Goal: Task Accomplishment & Management: Manage account settings

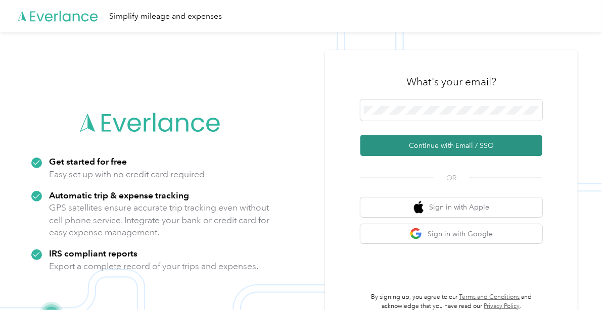
click at [407, 150] on button "Continue with Email / SSO" at bounding box center [451, 145] width 182 height 21
click at [397, 139] on button "Continue with Email / SSO" at bounding box center [451, 145] width 182 height 21
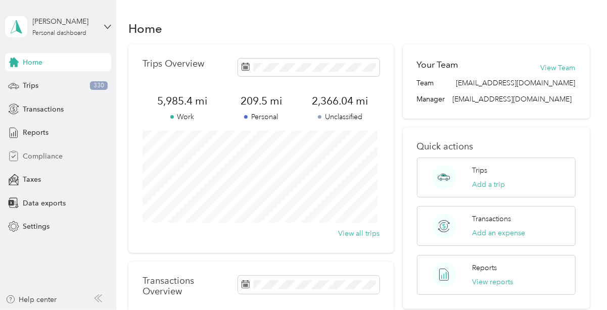
click at [35, 158] on span "Compliance" at bounding box center [43, 156] width 40 height 11
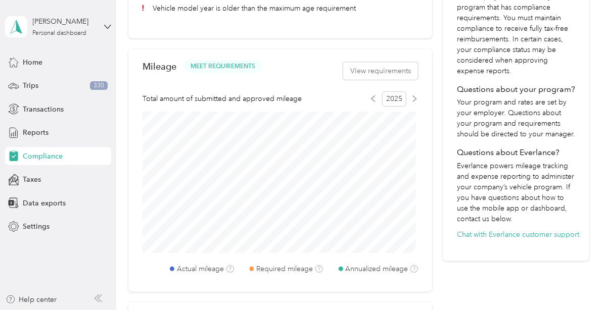
scroll to position [327, 0]
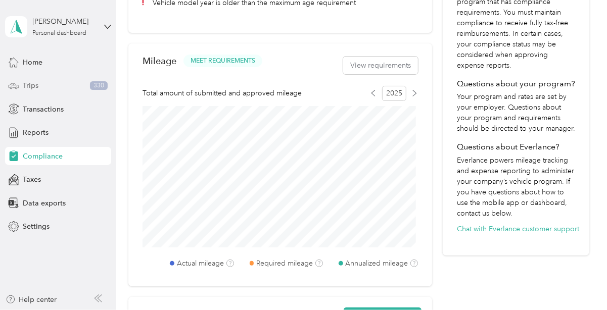
click at [33, 85] on span "Trips" at bounding box center [31, 85] width 16 height 11
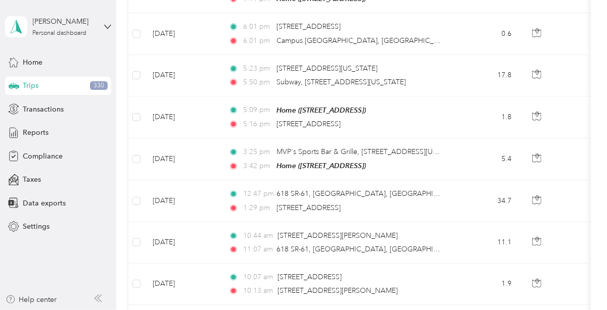
scroll to position [1078, 0]
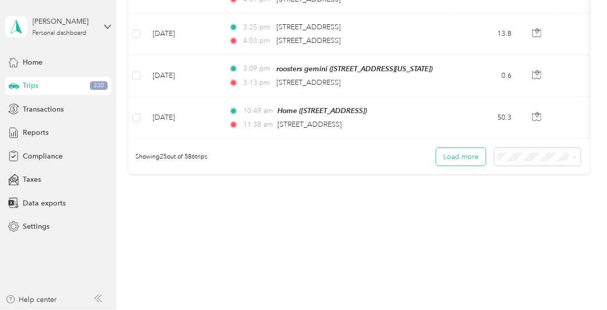
click at [445, 159] on button "Load more" at bounding box center [461, 157] width 50 height 18
click at [450, 153] on button "Load more" at bounding box center [461, 157] width 50 height 18
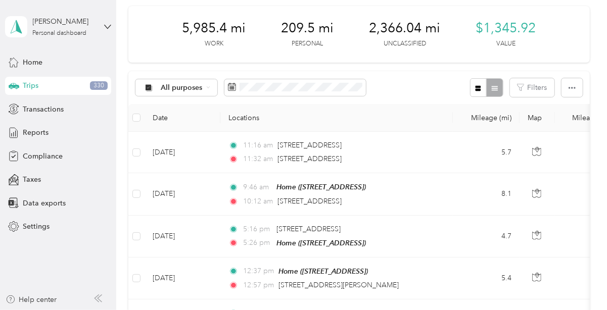
scroll to position [0, 0]
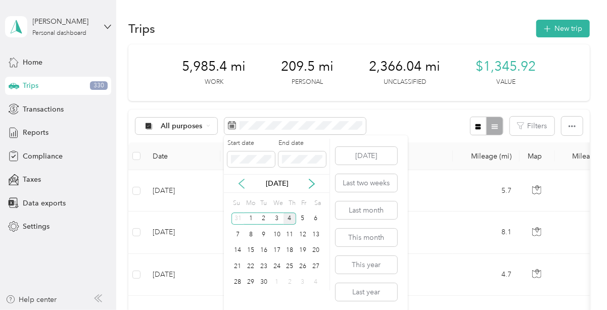
click at [240, 183] on icon at bounding box center [241, 183] width 5 height 9
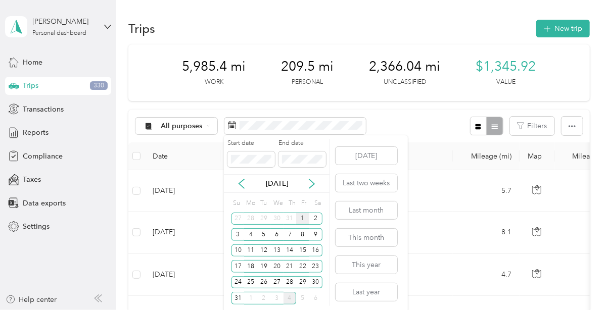
click at [304, 218] on div "1" at bounding box center [302, 219] width 13 height 13
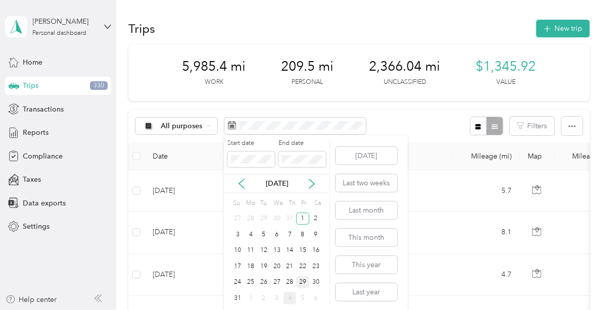
click at [302, 286] on div "29" at bounding box center [302, 283] width 13 height 13
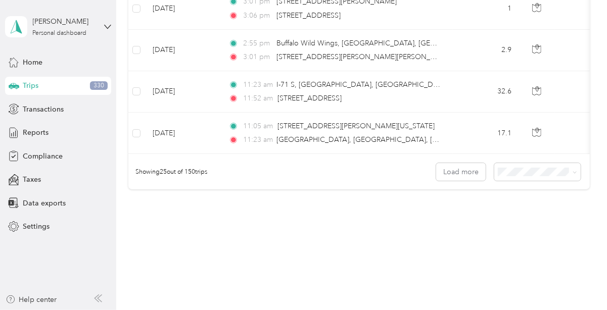
scroll to position [1078, 0]
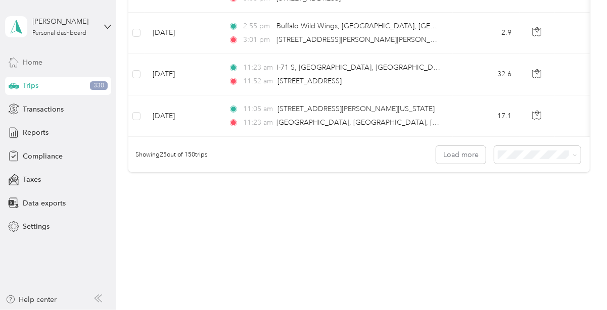
click at [33, 63] on span "Home" at bounding box center [33, 62] width 20 height 11
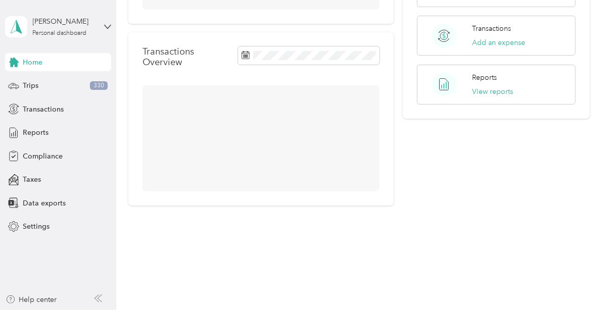
scroll to position [247, 0]
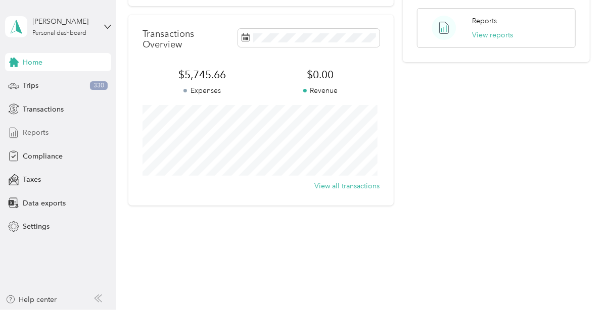
click at [41, 136] on span "Reports" at bounding box center [36, 132] width 26 height 11
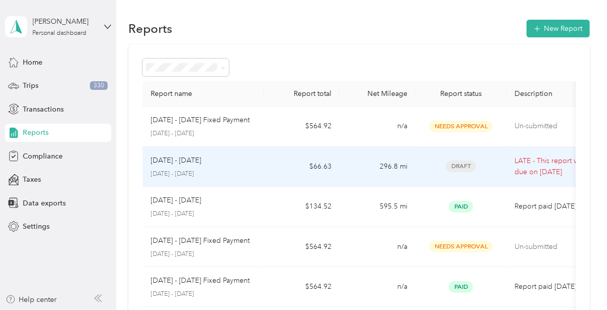
click at [224, 166] on div "[DATE] - [DATE] [DATE] - [DATE]" at bounding box center [203, 167] width 105 height 24
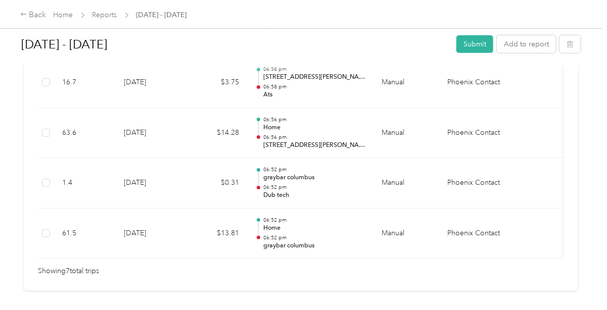
scroll to position [451, 0]
click at [33, 17] on div "Back" at bounding box center [33, 15] width 26 height 12
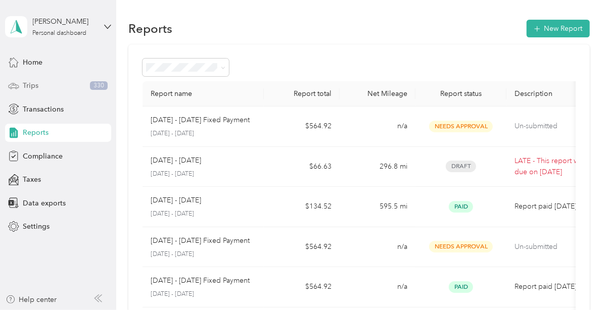
click at [32, 81] on span "Trips" at bounding box center [31, 85] width 16 height 11
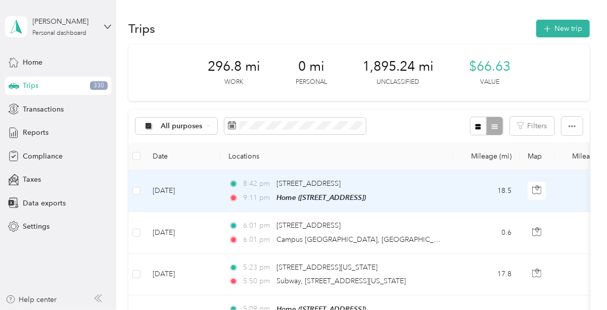
click at [263, 199] on span "9:11 pm" at bounding box center [257, 198] width 29 height 11
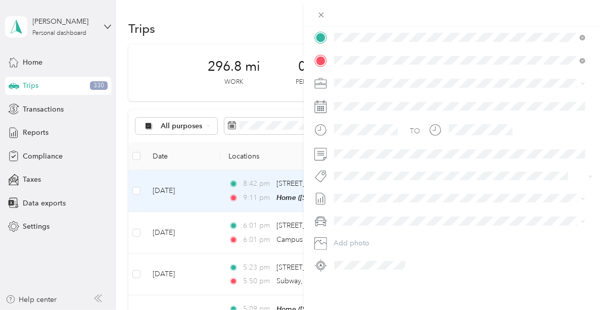
scroll to position [178, 0]
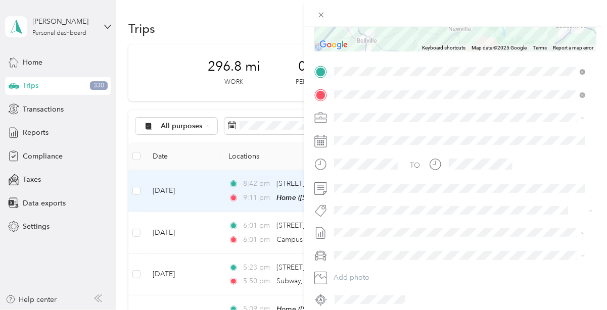
click at [348, 150] on span "Personal" at bounding box center [351, 150] width 27 height 9
click at [195, 220] on div "Trip details Save This trip cannot be edited because it is either under review,…" at bounding box center [303, 155] width 607 height 310
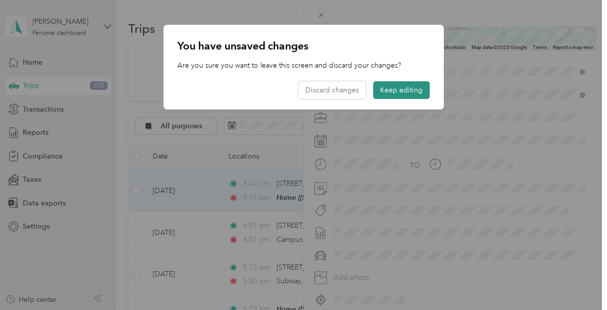
click at [410, 96] on button "Keep editing" at bounding box center [401, 90] width 57 height 18
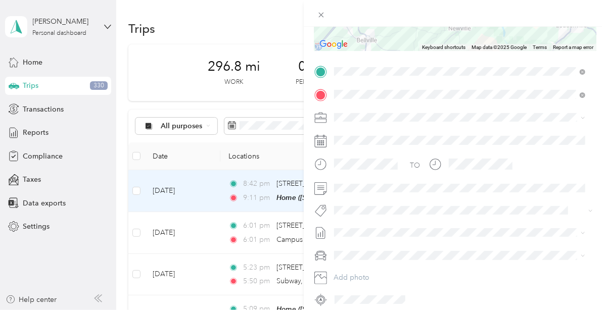
click at [275, 156] on div "Trip details Save This trip cannot be edited because it is either under review,…" at bounding box center [303, 155] width 607 height 310
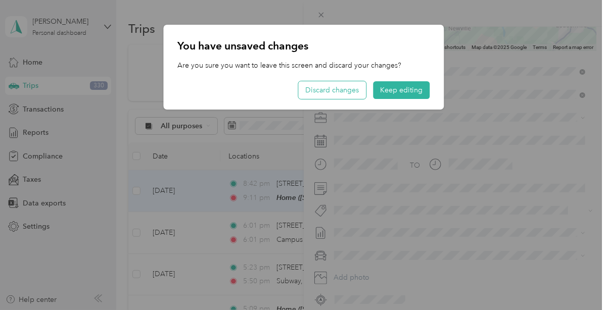
click at [325, 96] on button "Discard changes" at bounding box center [332, 90] width 68 height 18
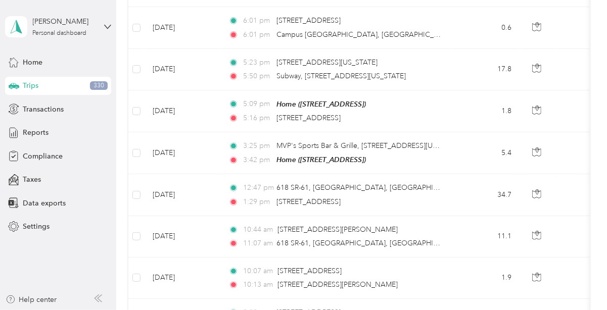
scroll to position [208, 0]
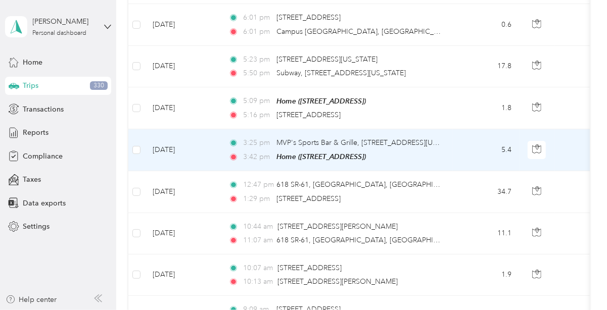
click at [447, 152] on td "3:25 pm MVP's Sports Bar & Grille, [STREET_ADDRESS][US_STATE] 3:42 pm Home ([ST…" at bounding box center [336, 150] width 233 height 42
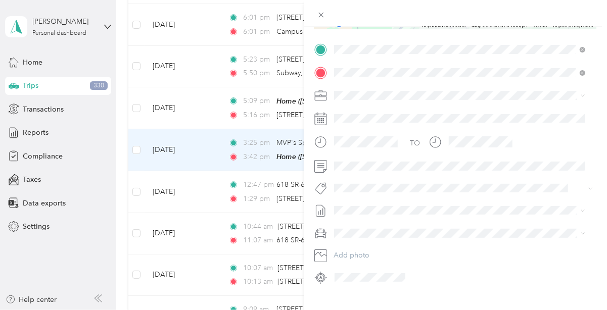
scroll to position [199, 0]
click at [355, 115] on span "Phoenix Contact" at bounding box center [364, 113] width 53 height 9
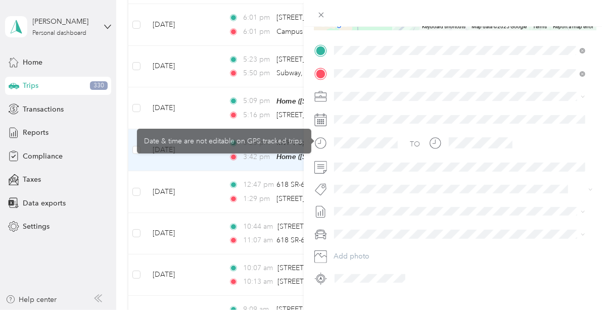
click at [259, 188] on div "Trip details Save This trip cannot be edited because it is either under review,…" at bounding box center [303, 155] width 607 height 310
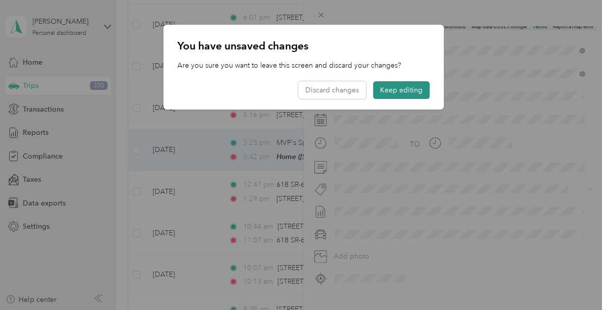
click at [387, 91] on button "Keep editing" at bounding box center [401, 90] width 57 height 18
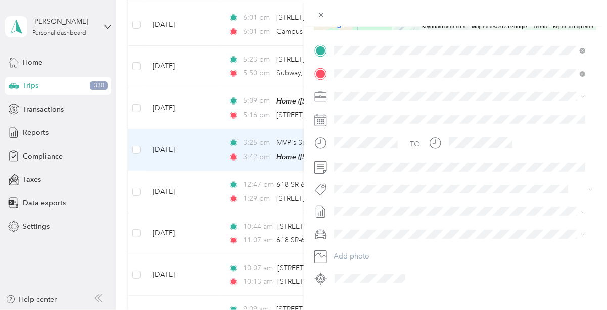
click at [255, 180] on div "Trip details Save This trip cannot be edited because it is either under review,…" at bounding box center [303, 155] width 607 height 310
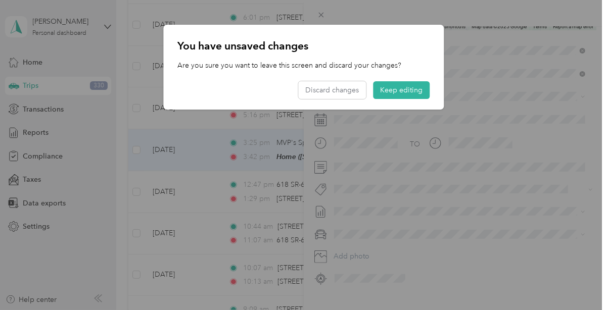
click at [195, 187] on div at bounding box center [303, 155] width 607 height 310
click at [399, 85] on button "Keep editing" at bounding box center [401, 90] width 57 height 18
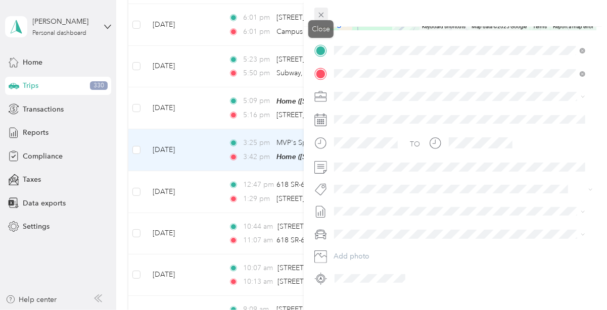
click at [323, 13] on icon at bounding box center [321, 15] width 9 height 9
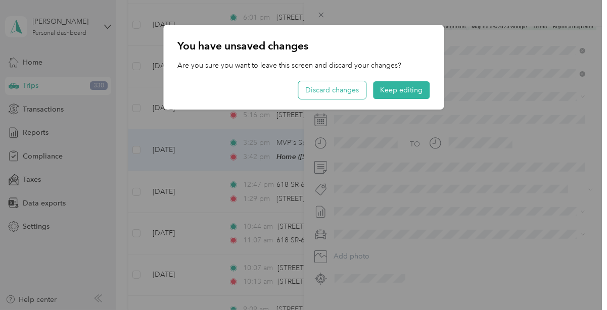
click at [329, 93] on button "Discard changes" at bounding box center [332, 90] width 68 height 18
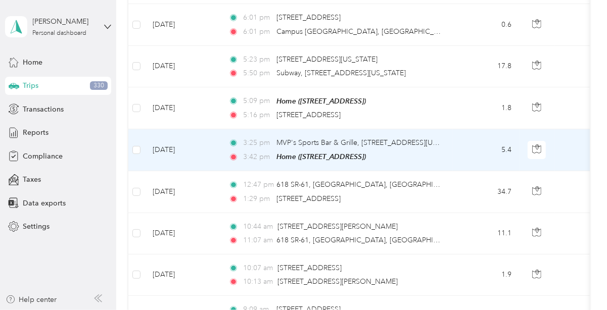
click at [137, 140] on td at bounding box center [136, 150] width 16 height 42
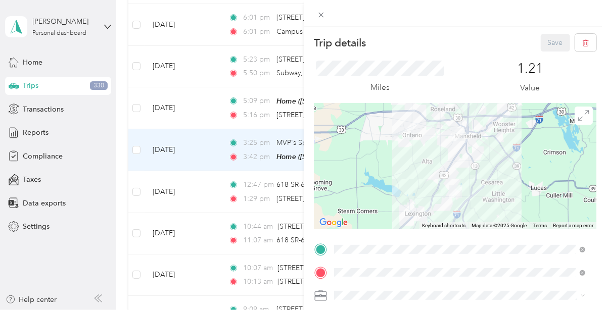
click at [138, 153] on div "Trip details Save This trip cannot be edited because it is either under review,…" at bounding box center [303, 155] width 607 height 310
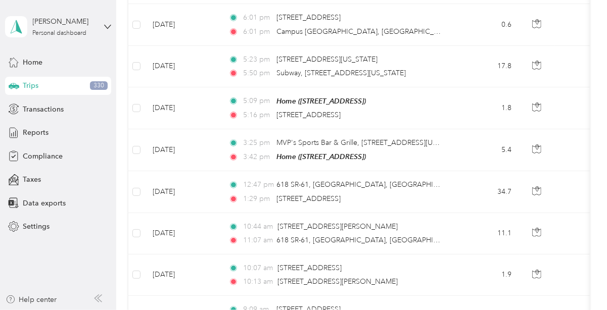
click at [138, 310] on div "Trip details Save This trip cannot be edited because it is either under review,…" at bounding box center [301, 310] width 602 height 0
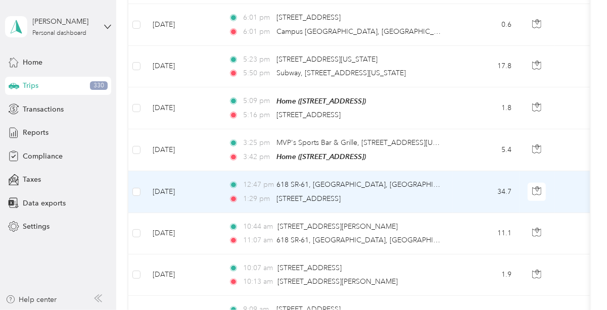
drag, startPoint x: 138, startPoint y: 153, endPoint x: 481, endPoint y: 187, distance: 344.4
drag, startPoint x: 480, startPoint y: 190, endPoint x: 458, endPoint y: 186, distance: 22.5
click at [458, 186] on td "34.7" at bounding box center [486, 191] width 67 height 41
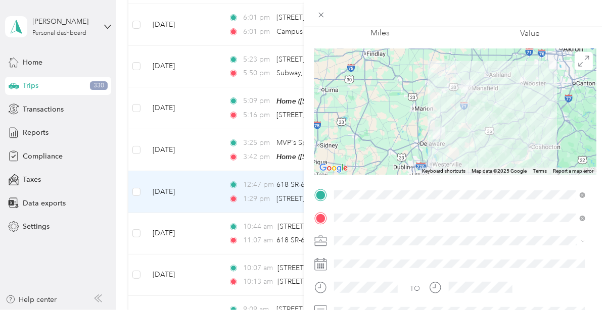
scroll to position [51, 0]
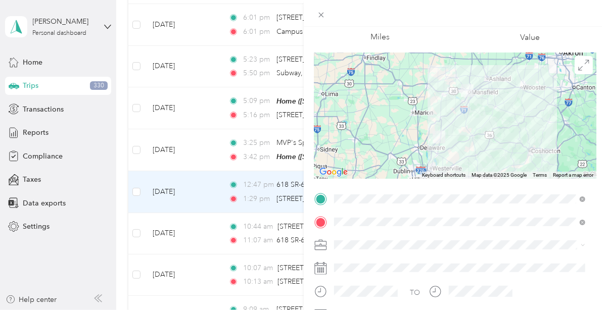
click at [200, 187] on div "Trip details Save This trip cannot be edited because it is either under review,…" at bounding box center [303, 155] width 607 height 310
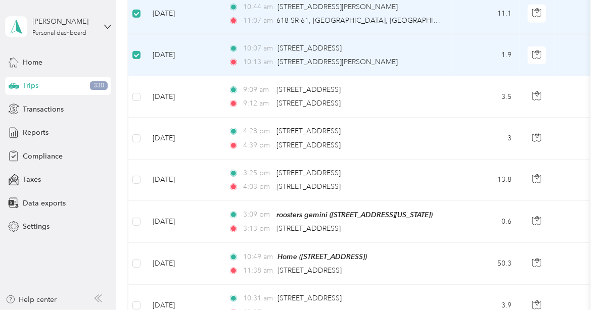
scroll to position [429, 0]
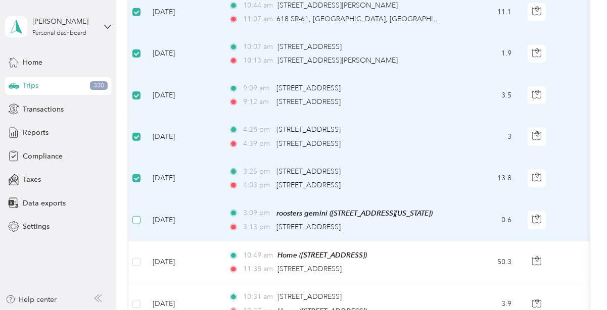
click at [136, 221] on label at bounding box center [136, 220] width 8 height 11
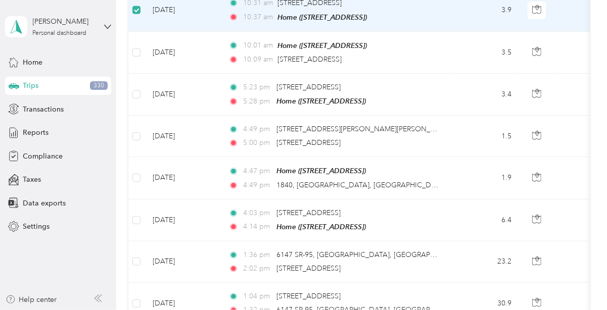
scroll to position [724, 0]
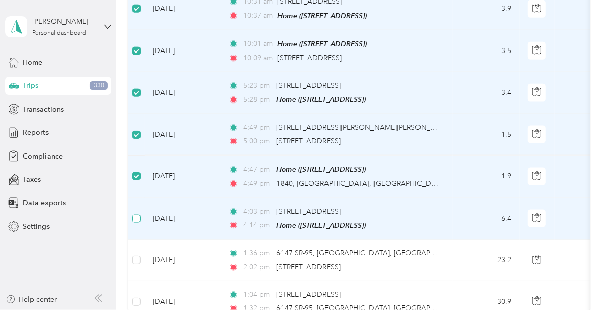
click at [139, 216] on td at bounding box center [136, 219] width 16 height 42
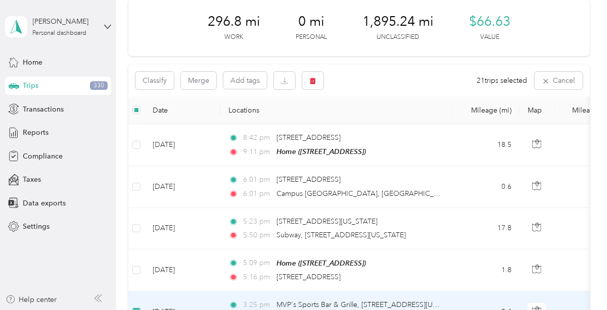
scroll to position [47, 0]
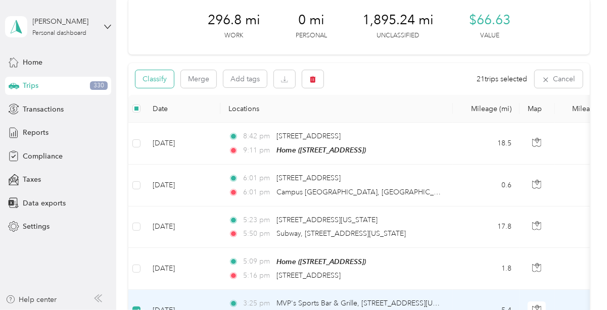
click at [148, 78] on button "Classify" at bounding box center [154, 79] width 38 height 18
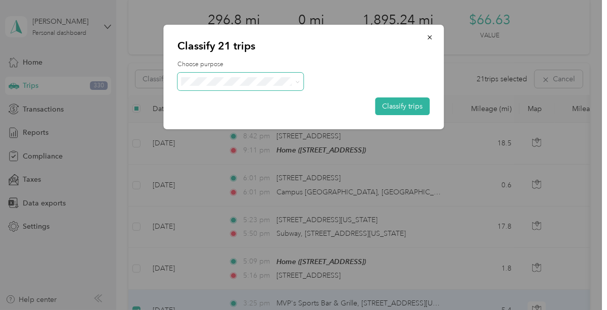
click at [297, 82] on icon at bounding box center [298, 82] width 5 height 5
click at [234, 100] on span "Phoenix Contact" at bounding box center [250, 98] width 94 height 11
click at [383, 108] on button "Classify trips" at bounding box center [402, 107] width 55 height 18
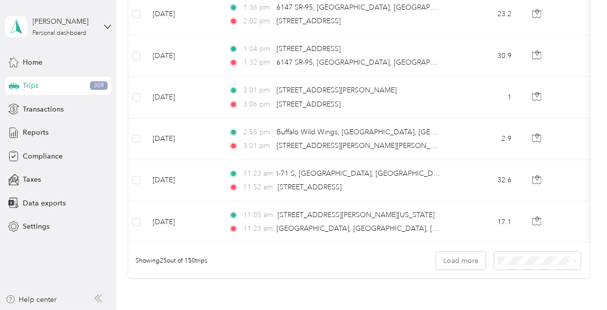
scroll to position [975, 0]
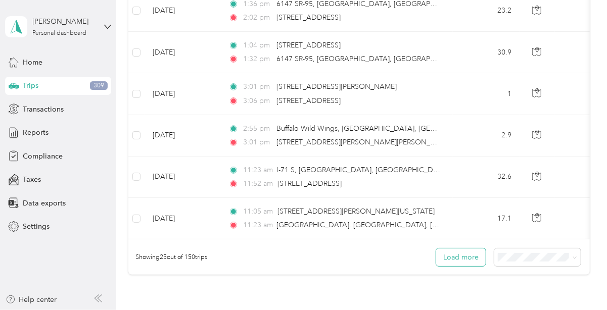
click at [443, 256] on button "Load more" at bounding box center [461, 258] width 50 height 18
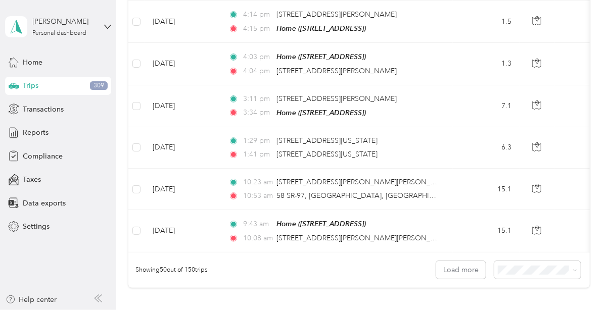
scroll to position [2005, 0]
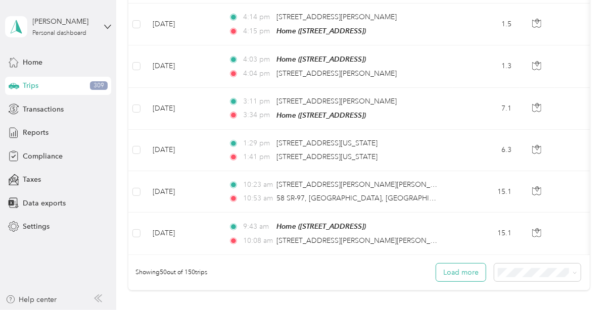
click at [455, 266] on button "Load more" at bounding box center [461, 273] width 50 height 18
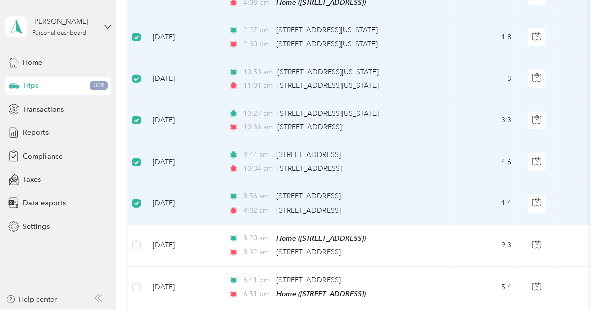
scroll to position [2385, 0]
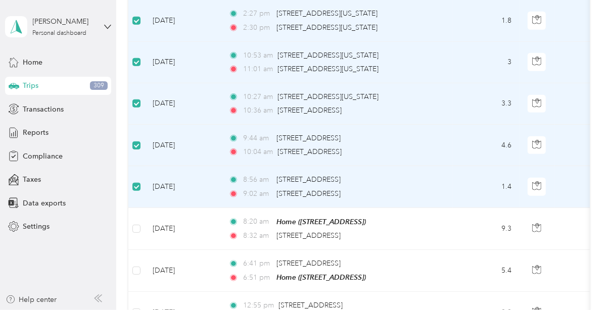
click at [136, 223] on label at bounding box center [136, 228] width 8 height 11
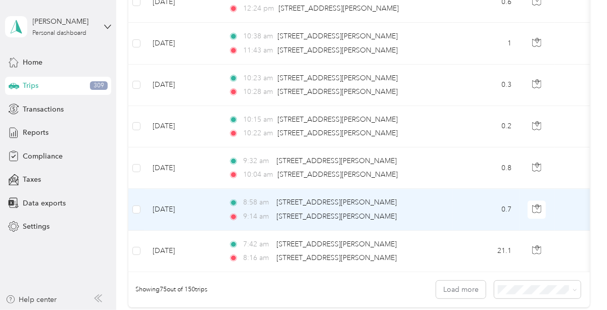
scroll to position [3032, 0]
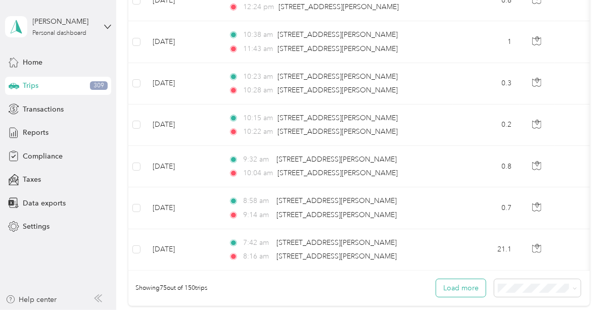
click at [457, 280] on button "Load more" at bounding box center [461, 289] width 50 height 18
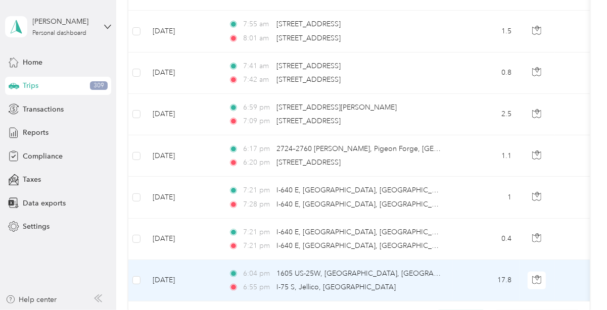
scroll to position [4043, 0]
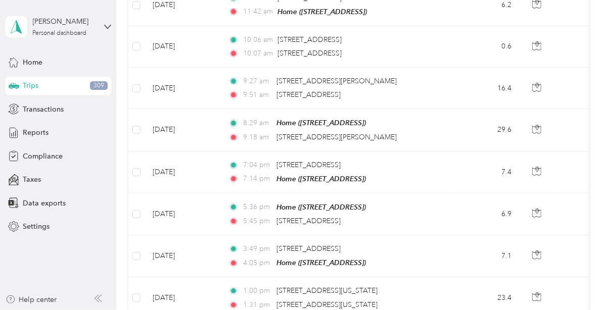
scroll to position [4448, 0]
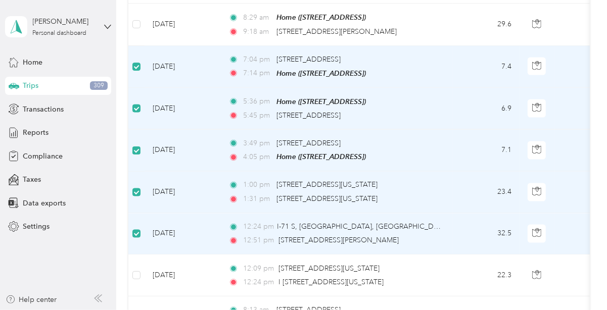
scroll to position [4569, 0]
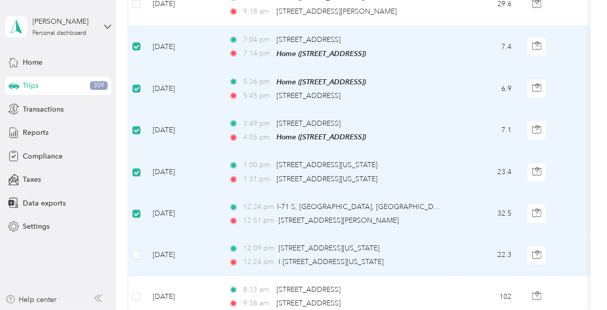
click at [138, 250] on label at bounding box center [136, 255] width 8 height 11
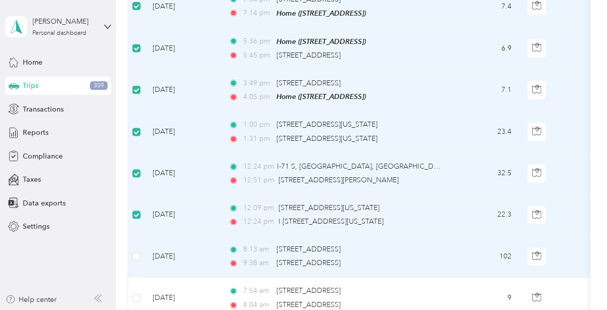
click at [138, 251] on label at bounding box center [136, 256] width 8 height 11
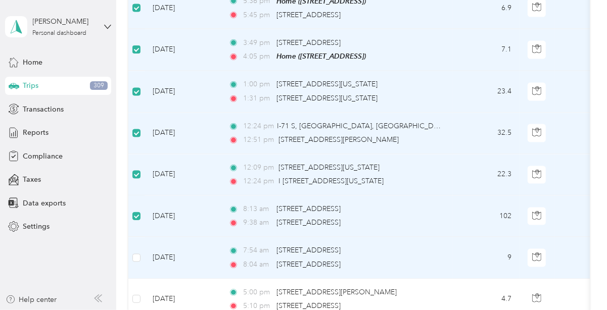
click at [138, 237] on td at bounding box center [136, 257] width 16 height 41
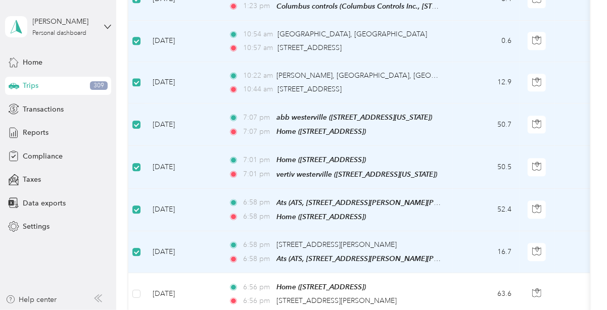
scroll to position [5095, 0]
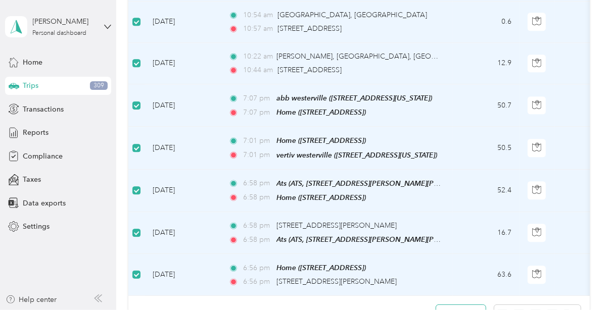
click at [453, 305] on button "Load more" at bounding box center [461, 314] width 50 height 18
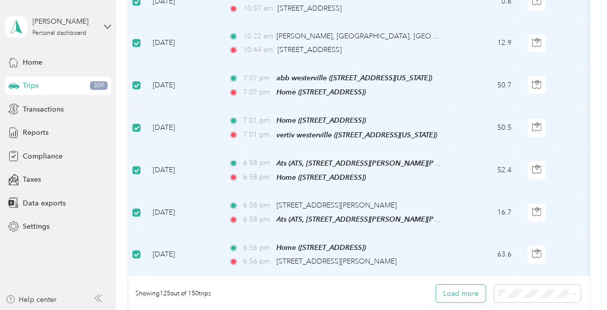
scroll to position [5135, 0]
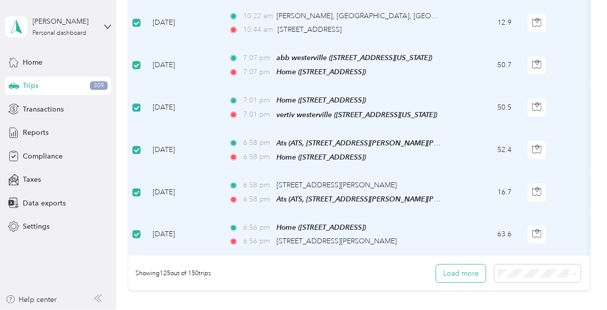
click at [459, 265] on button "Load more" at bounding box center [461, 274] width 50 height 18
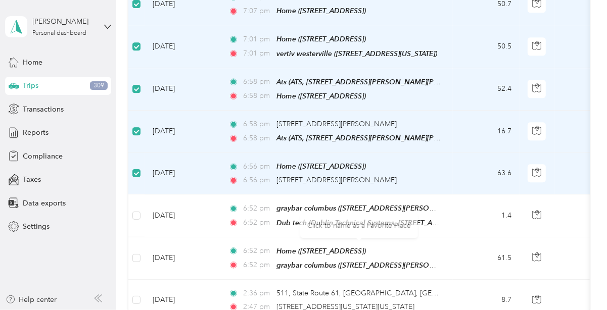
scroll to position [5216, 0]
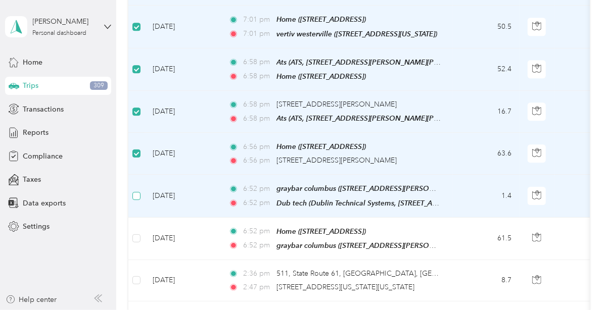
click at [137, 191] on label at bounding box center [136, 196] width 8 height 11
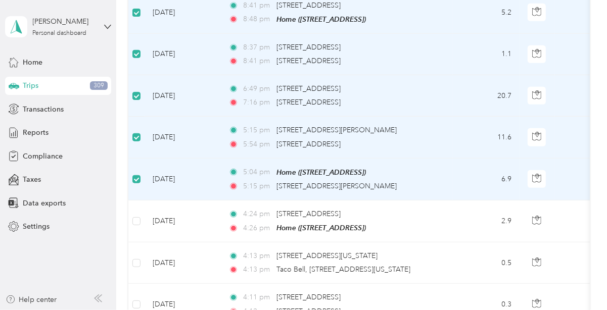
scroll to position [5964, 0]
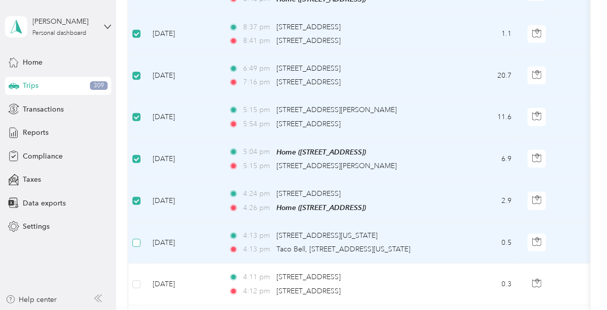
click at [136, 238] on label at bounding box center [136, 243] width 8 height 11
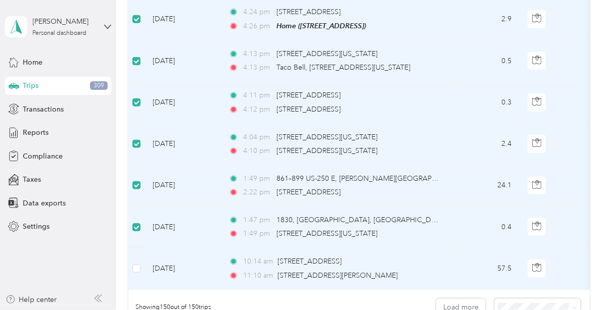
scroll to position [6167, 0]
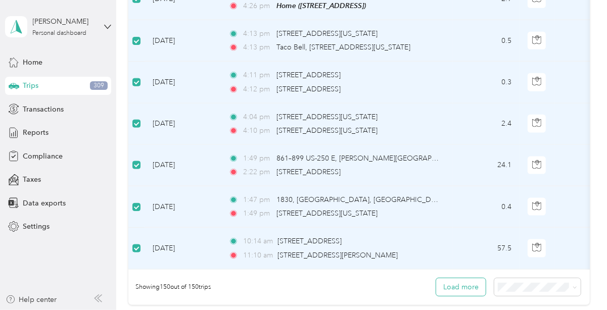
click at [456, 279] on button "Load more" at bounding box center [461, 288] width 50 height 18
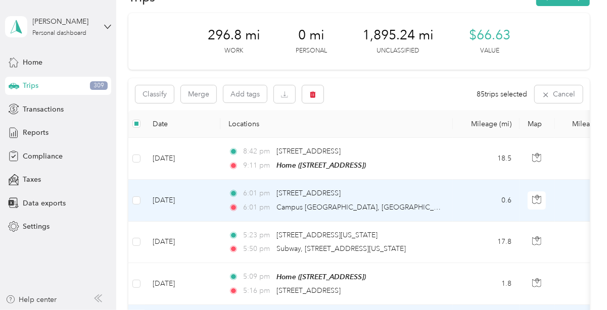
scroll to position [0, 0]
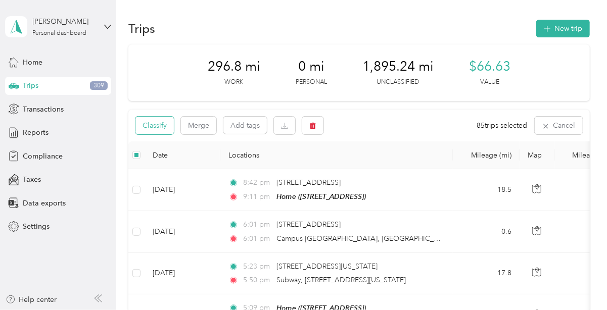
click at [153, 122] on button "Classify" at bounding box center [154, 126] width 38 height 18
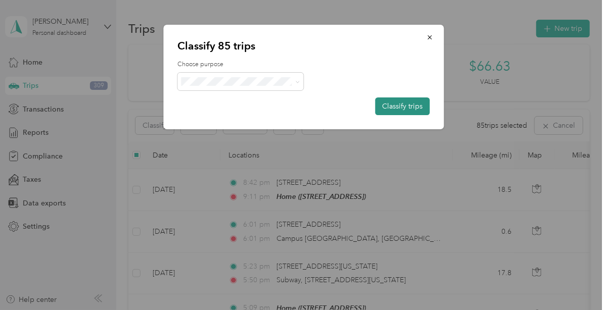
click at [391, 111] on button "Classify trips" at bounding box center [402, 107] width 55 height 18
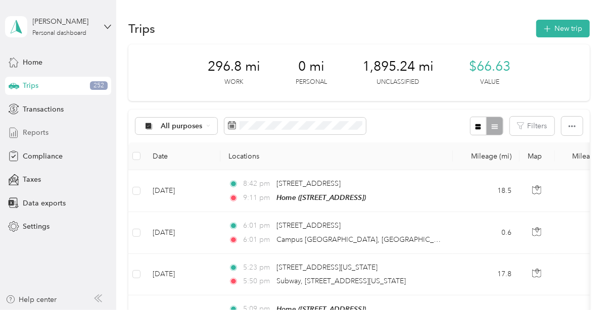
click at [35, 136] on span "Reports" at bounding box center [36, 132] width 26 height 11
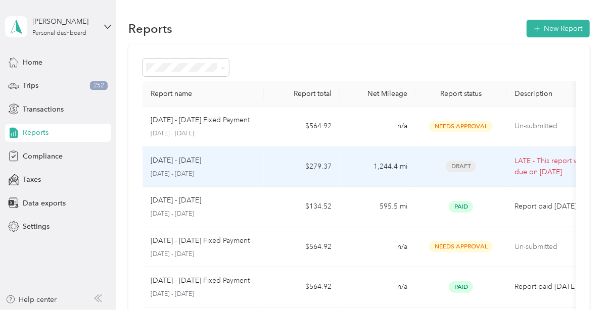
click at [198, 175] on p "[DATE] - [DATE]" at bounding box center [203, 174] width 105 height 9
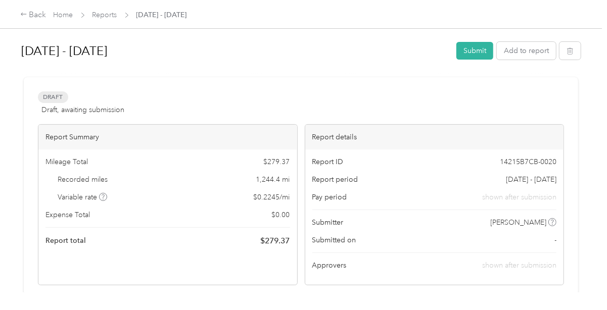
click at [441, 115] on div "Draft Draft, awaiting submission View activity & comments" at bounding box center [301, 104] width 526 height 24
